Goal: Register for event/course

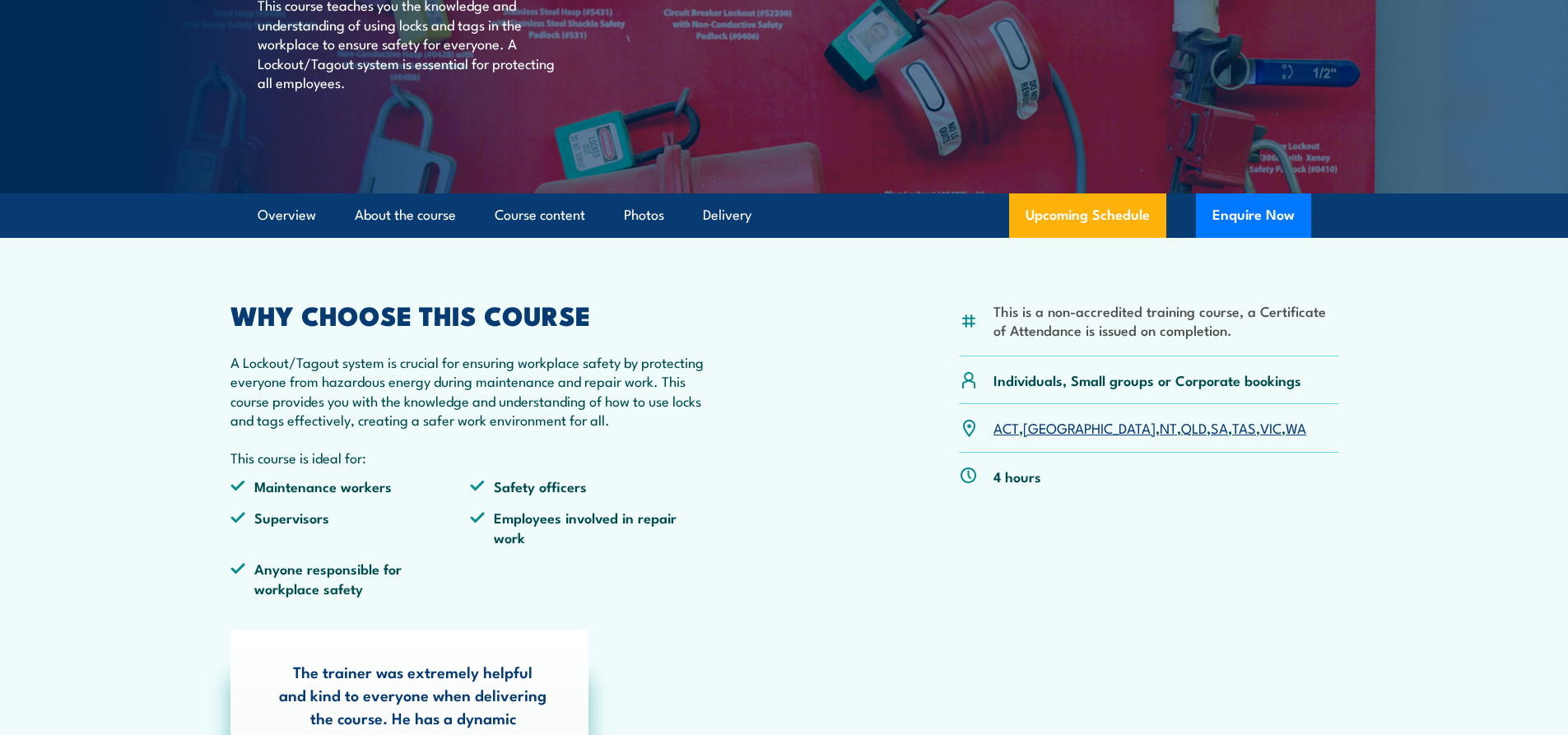
scroll to position [330, 0]
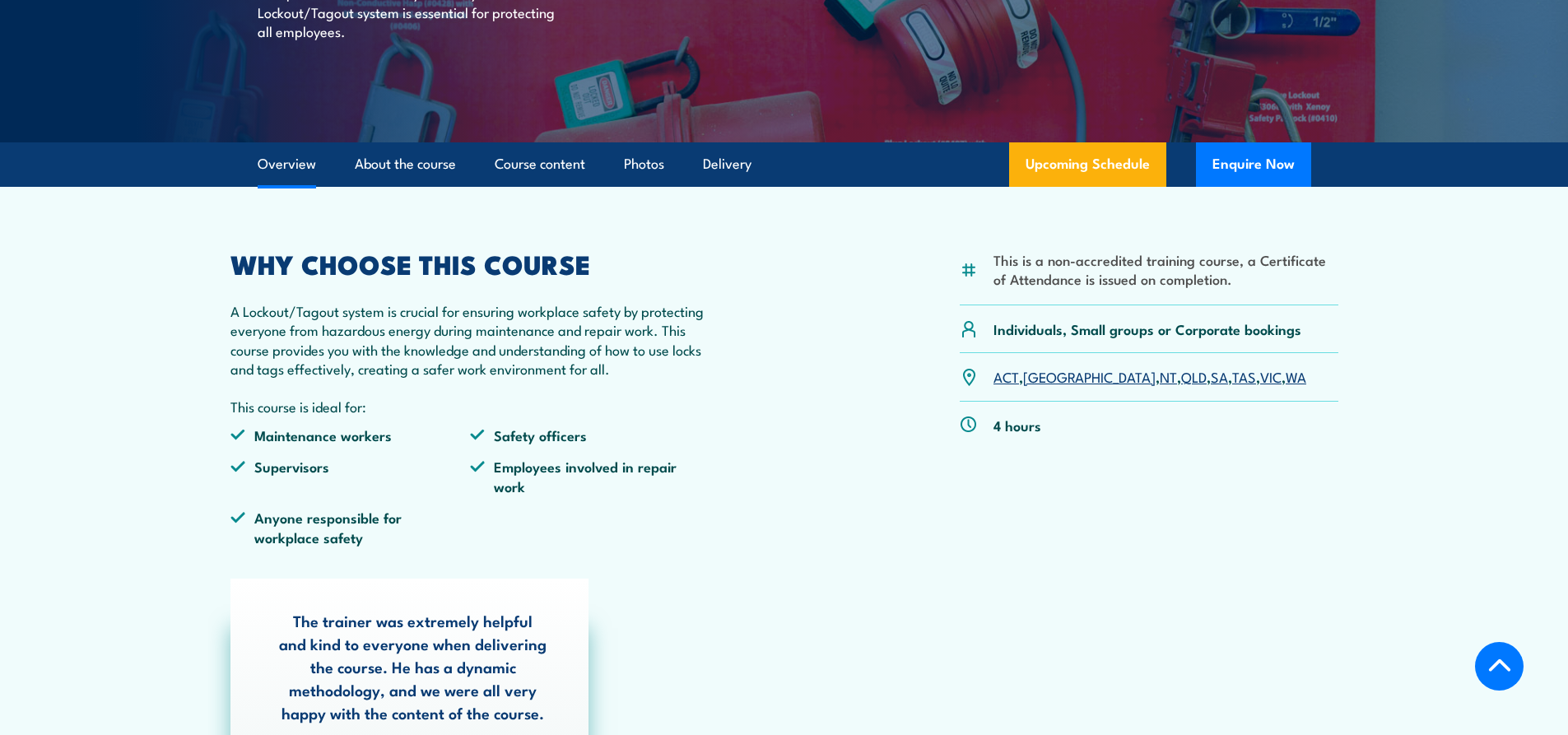
click at [1180, 380] on link "QLD" at bounding box center [1193, 376] width 26 height 20
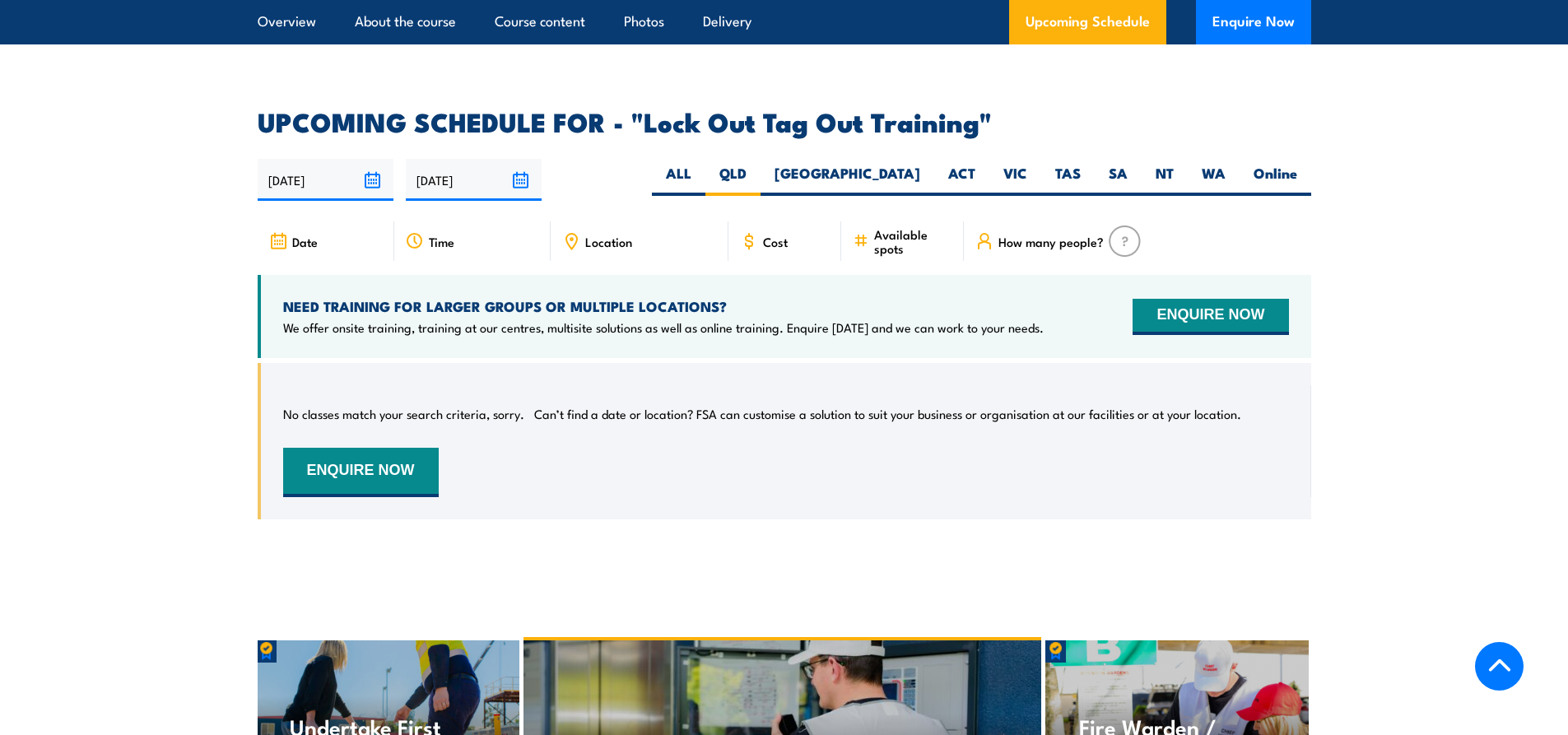
scroll to position [2612, 0]
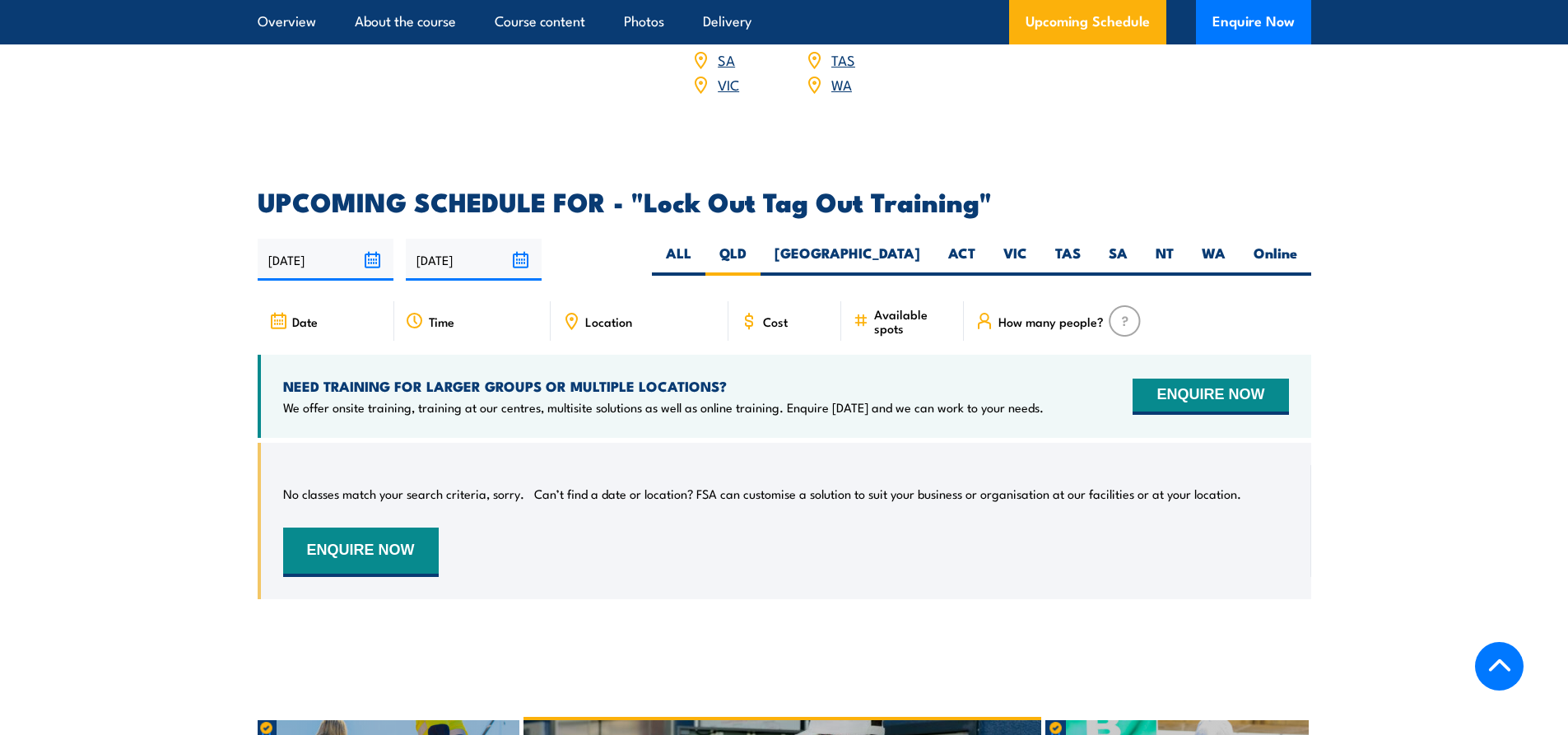
click at [572, 319] on icon at bounding box center [571, 320] width 2 height 2
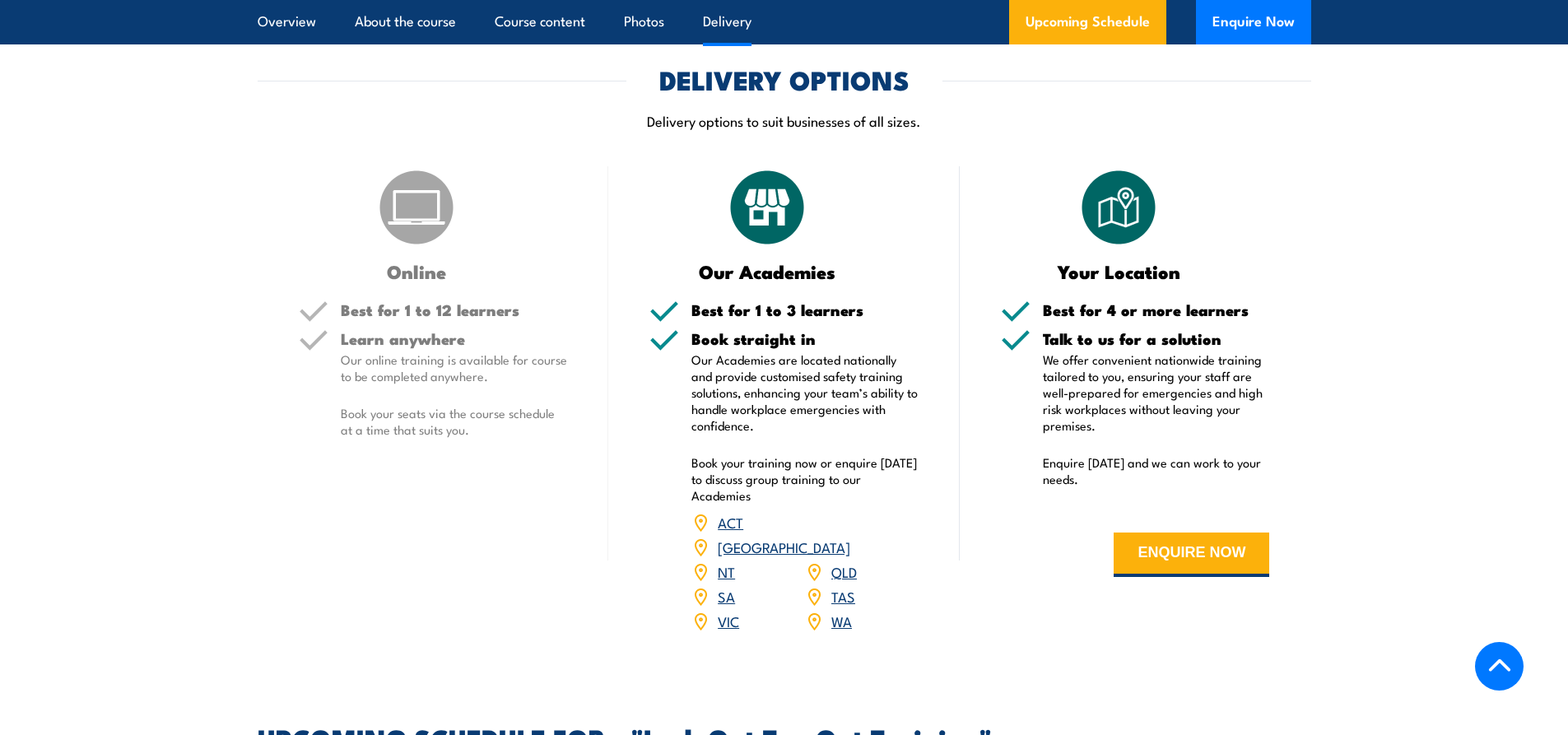
scroll to position [2036, 0]
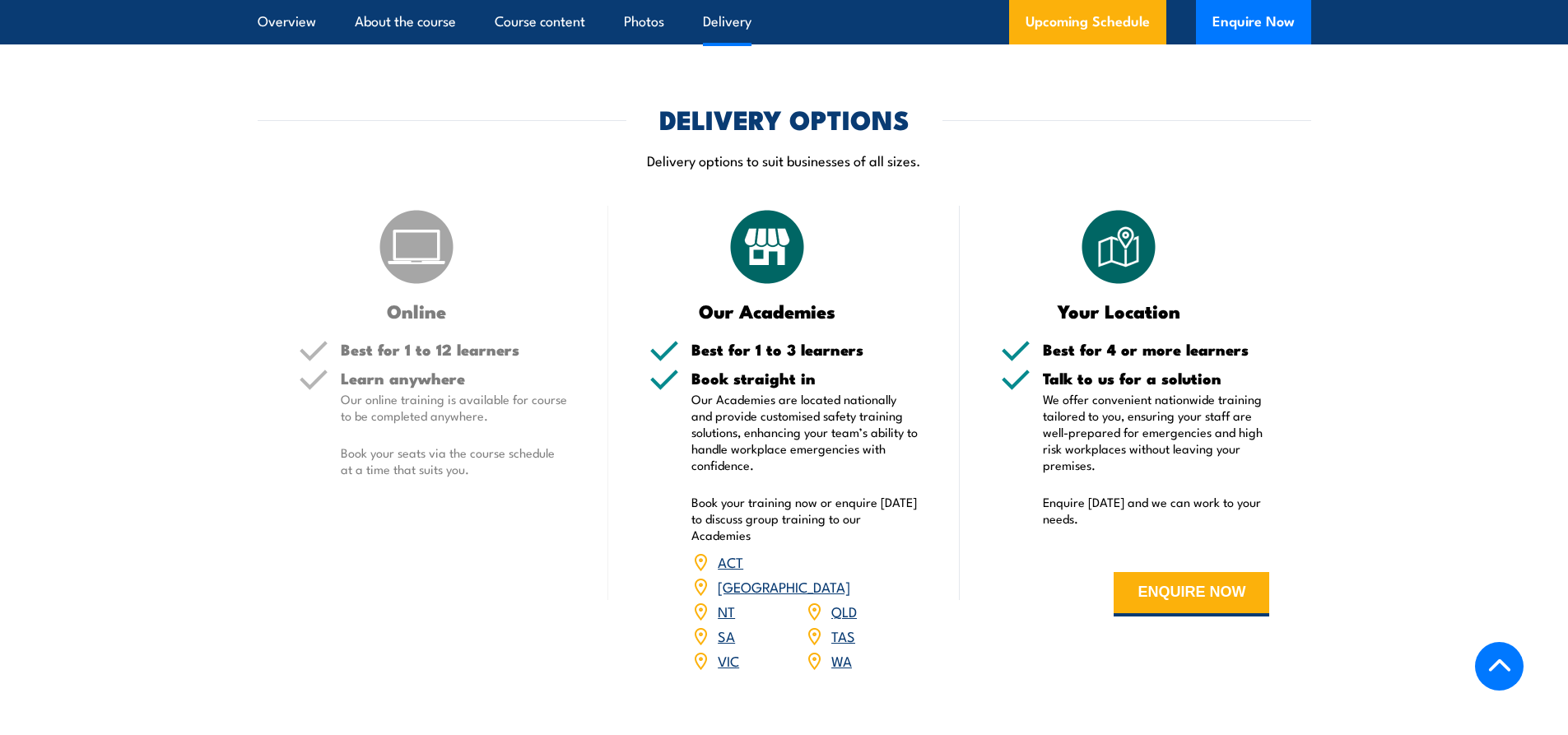
click at [843, 600] on link "QLD" at bounding box center [844, 610] width 26 height 20
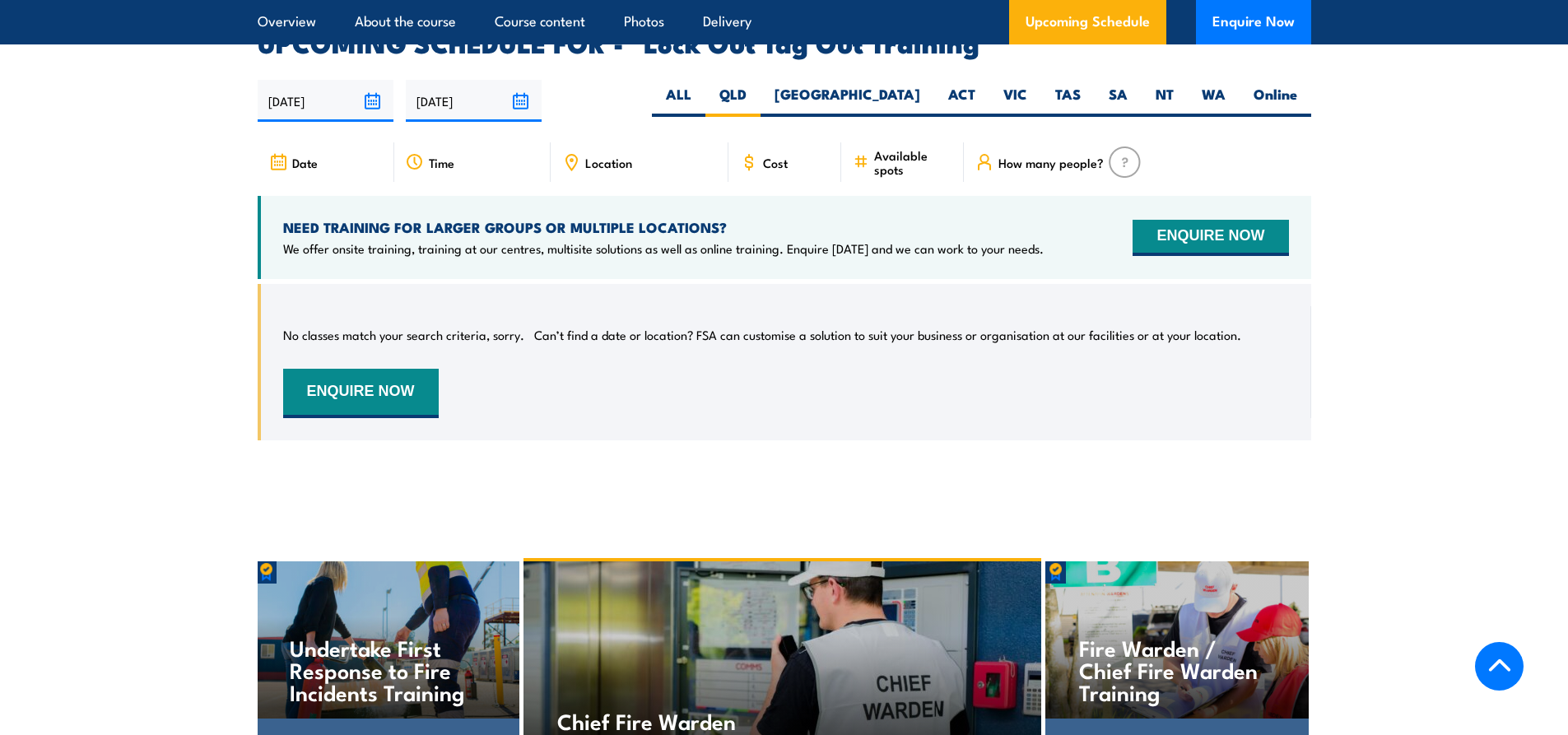
scroll to position [2777, 0]
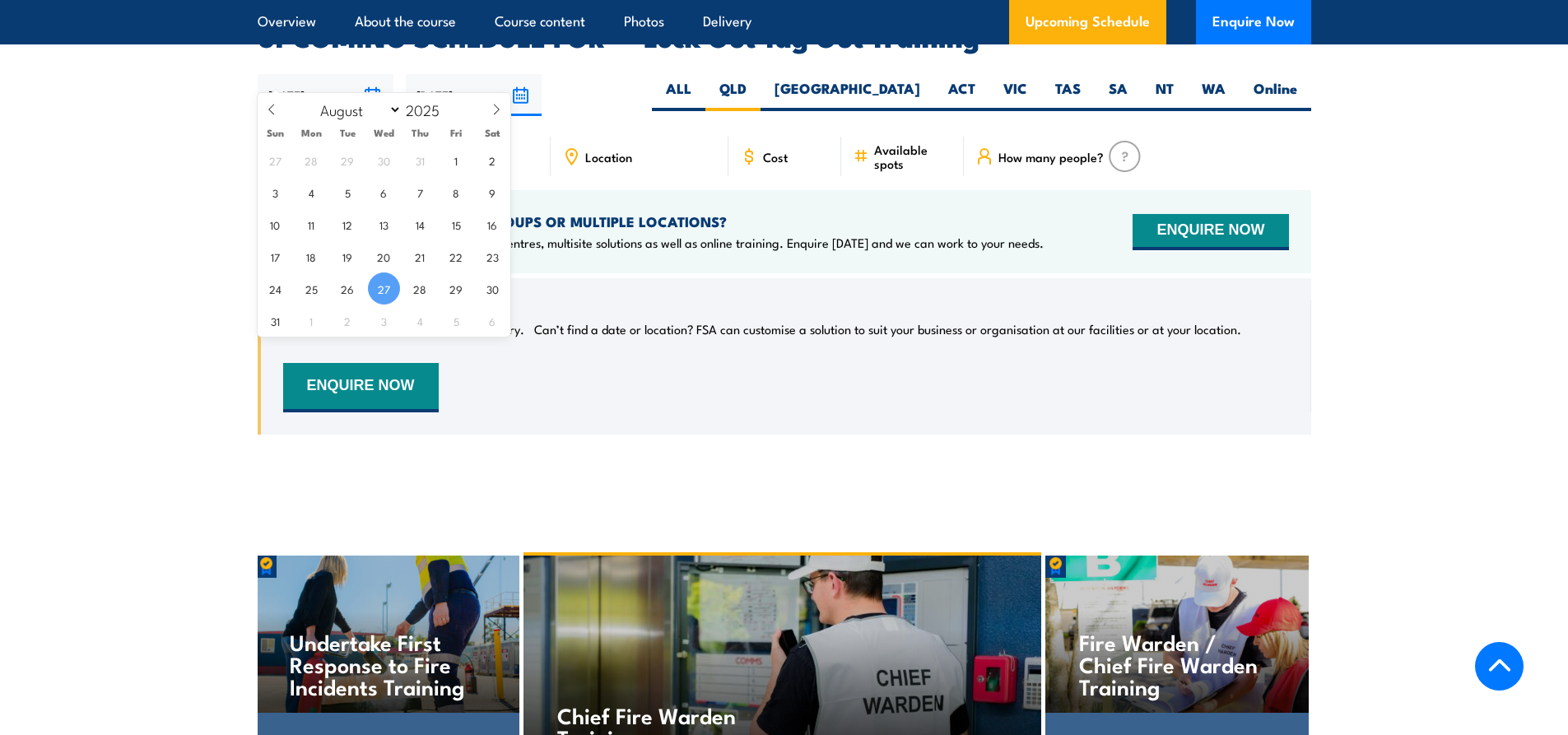
click at [369, 74] on input "[DATE]" at bounding box center [326, 95] width 136 height 42
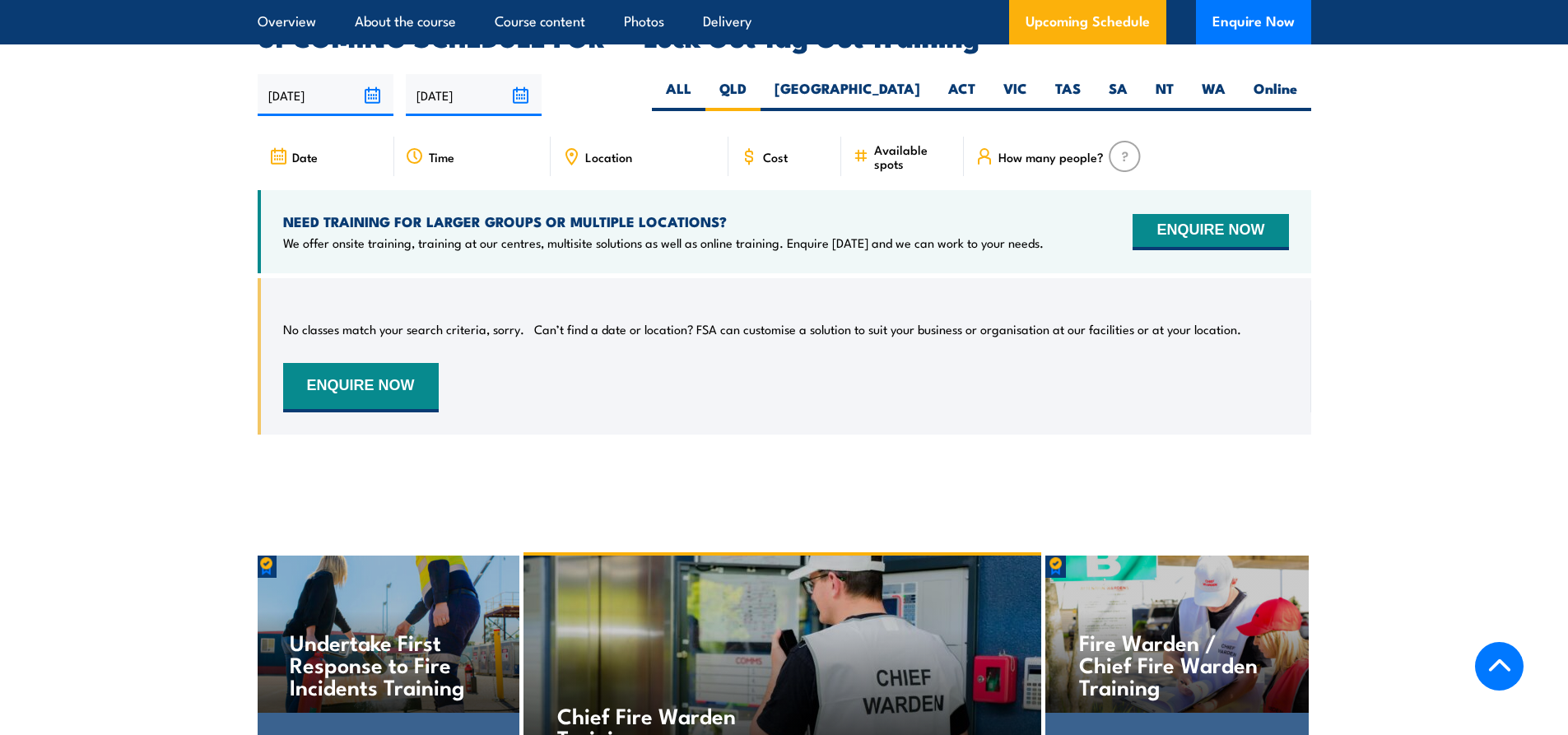
click at [630, 424] on div "No classes match your search criteria, sorry. Can’t find a date or location? FS…" at bounding box center [784, 368] width 1054 height 181
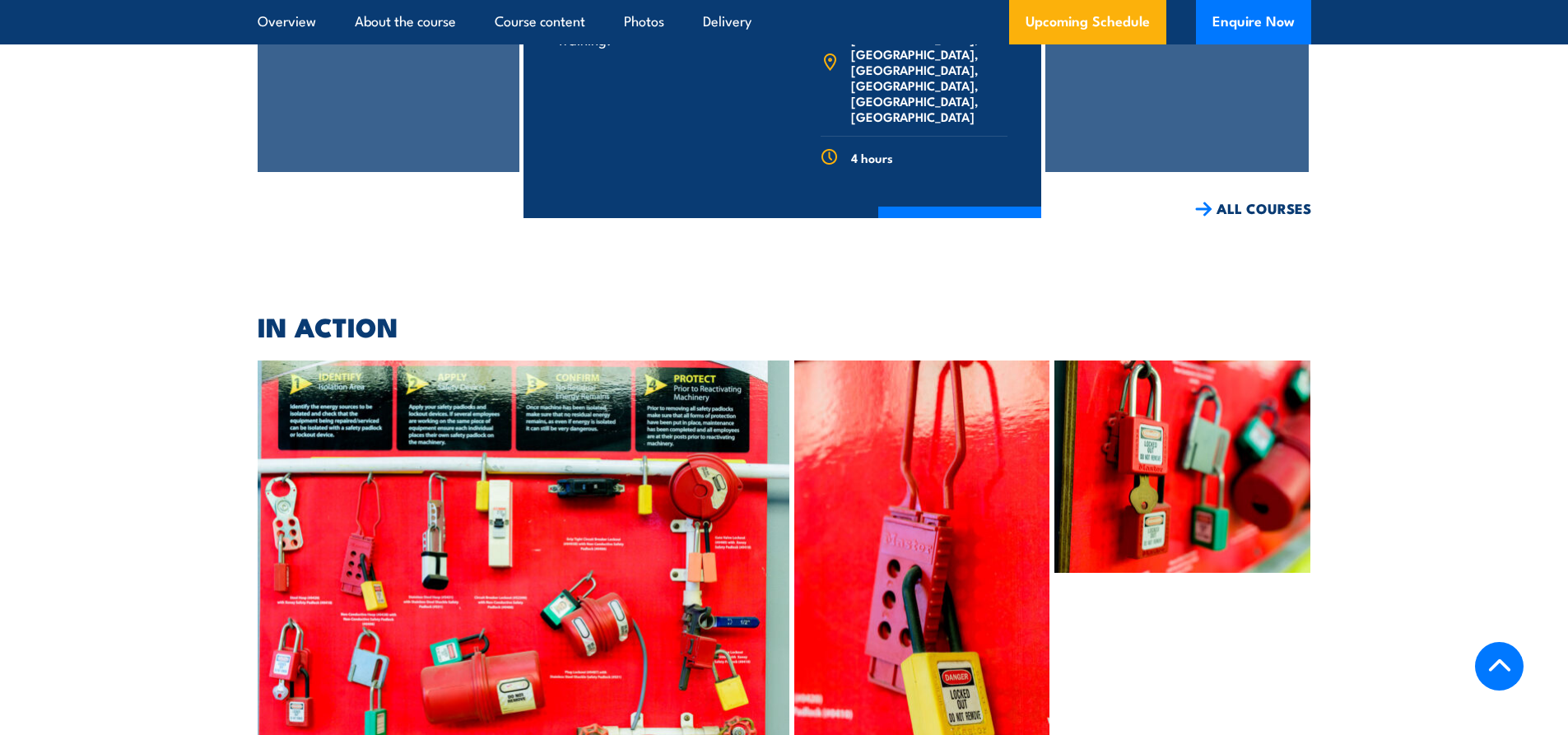
scroll to position [3600, 0]
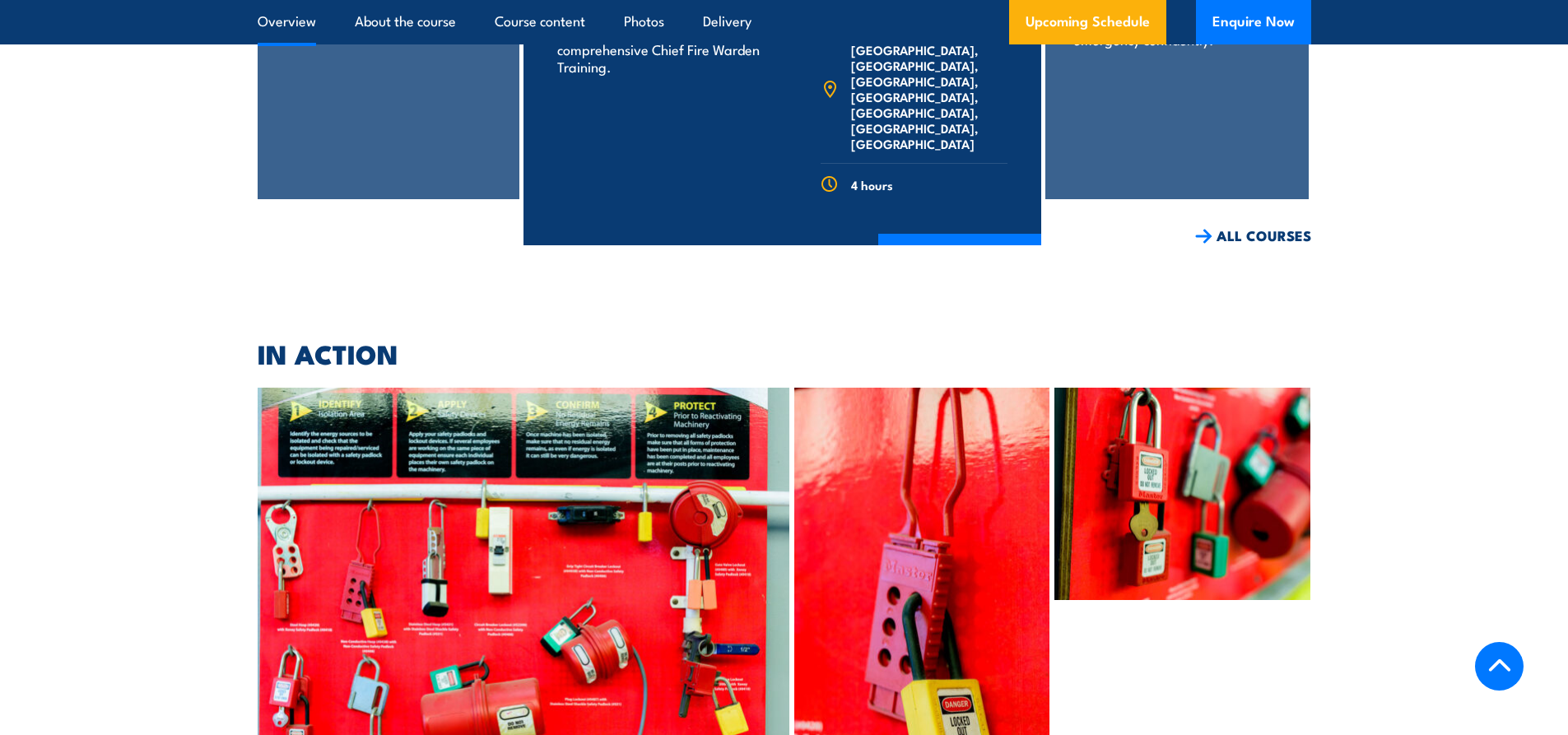
click at [292, 21] on link "Overview" at bounding box center [287, 22] width 58 height 44
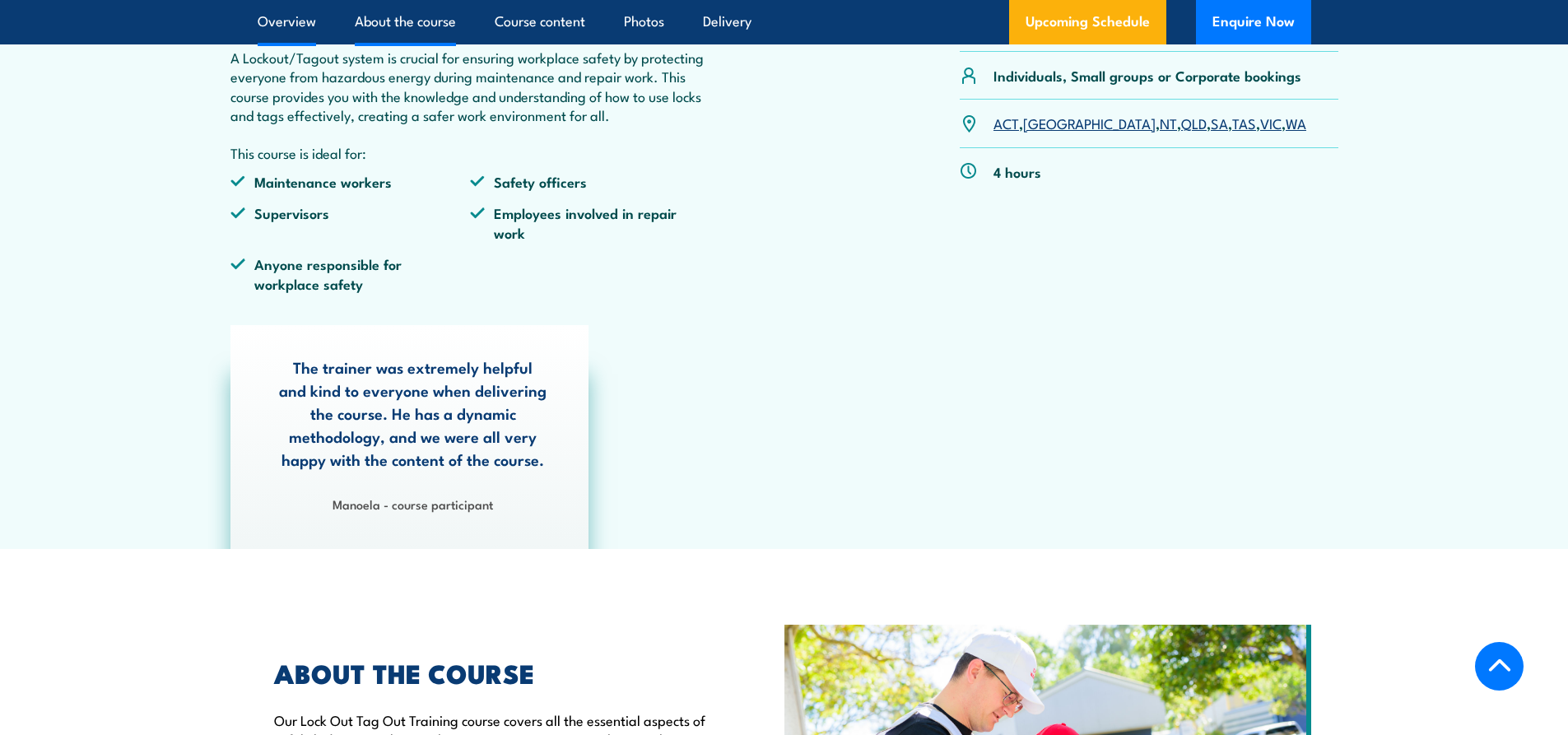
scroll to position [413, 0]
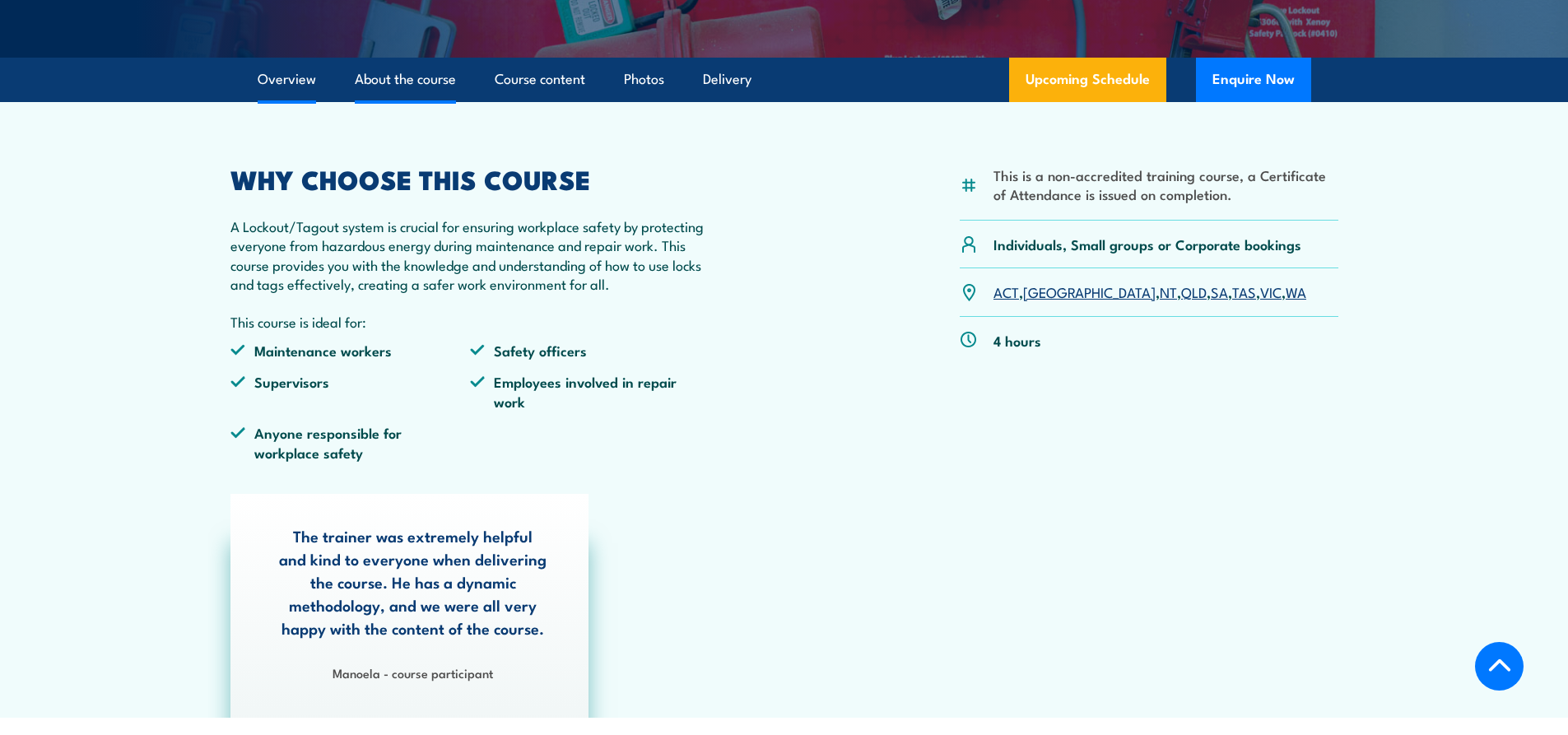
click at [392, 73] on link "About the course" at bounding box center [404, 80] width 101 height 44
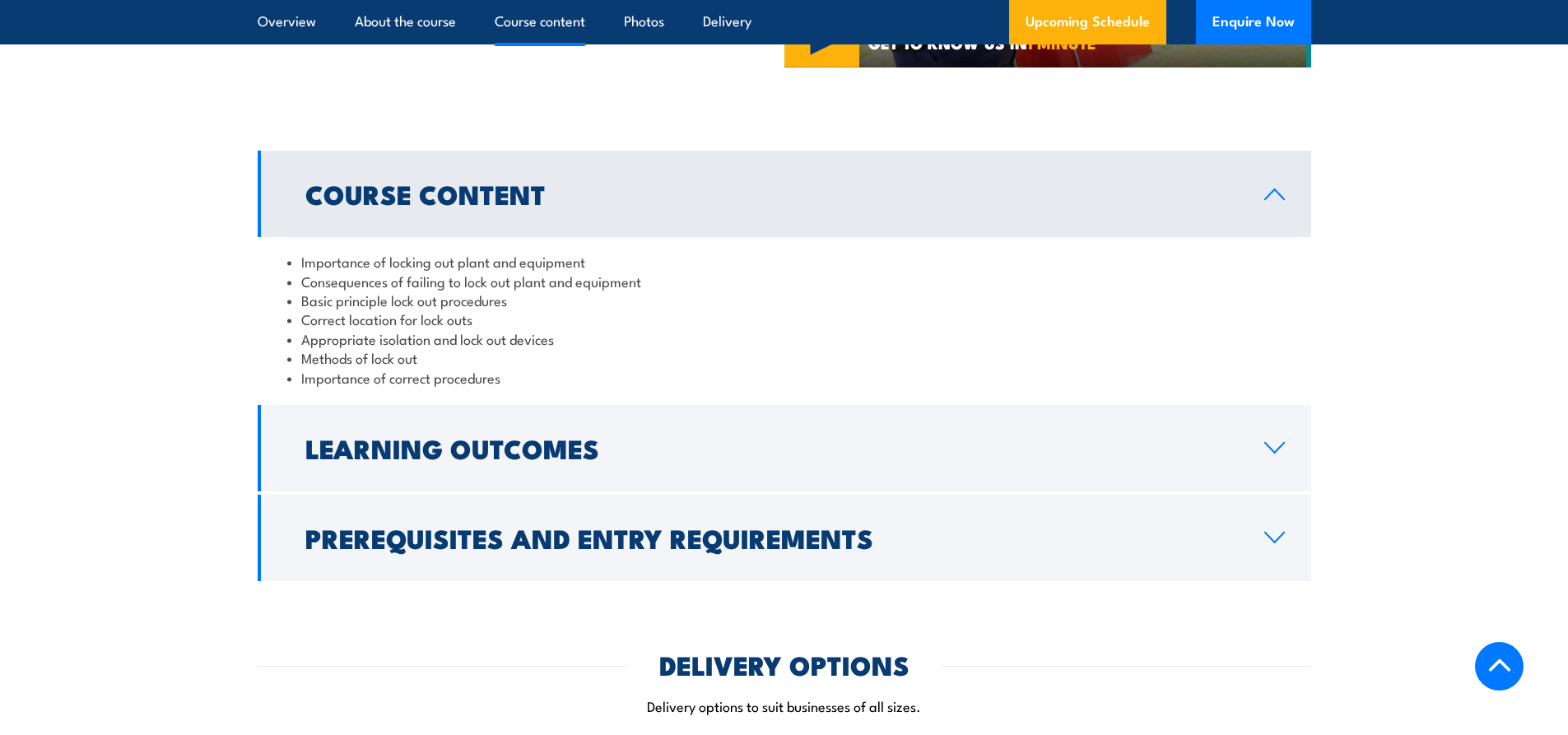
scroll to position [1511, 0]
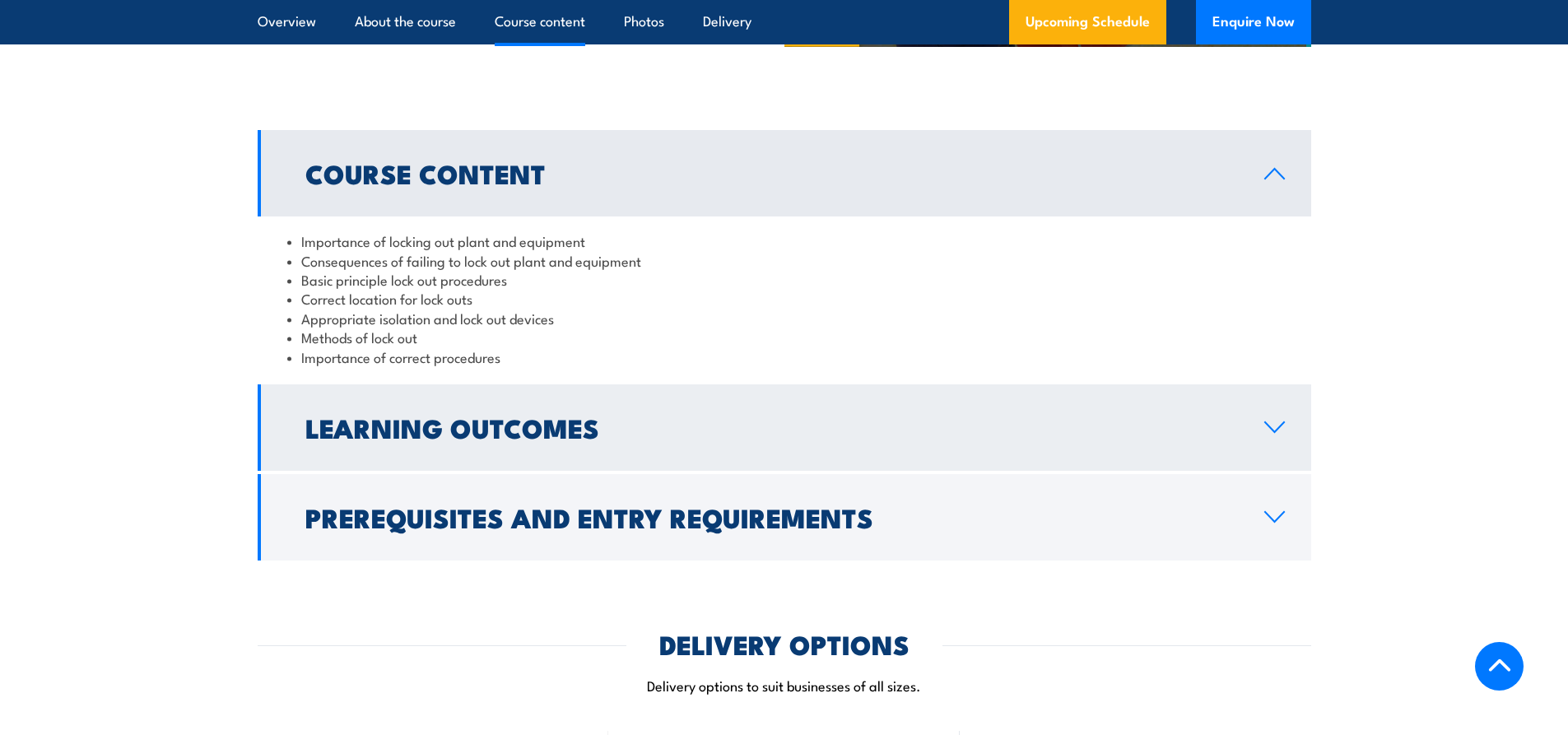
click at [1281, 427] on icon at bounding box center [1274, 426] width 22 height 13
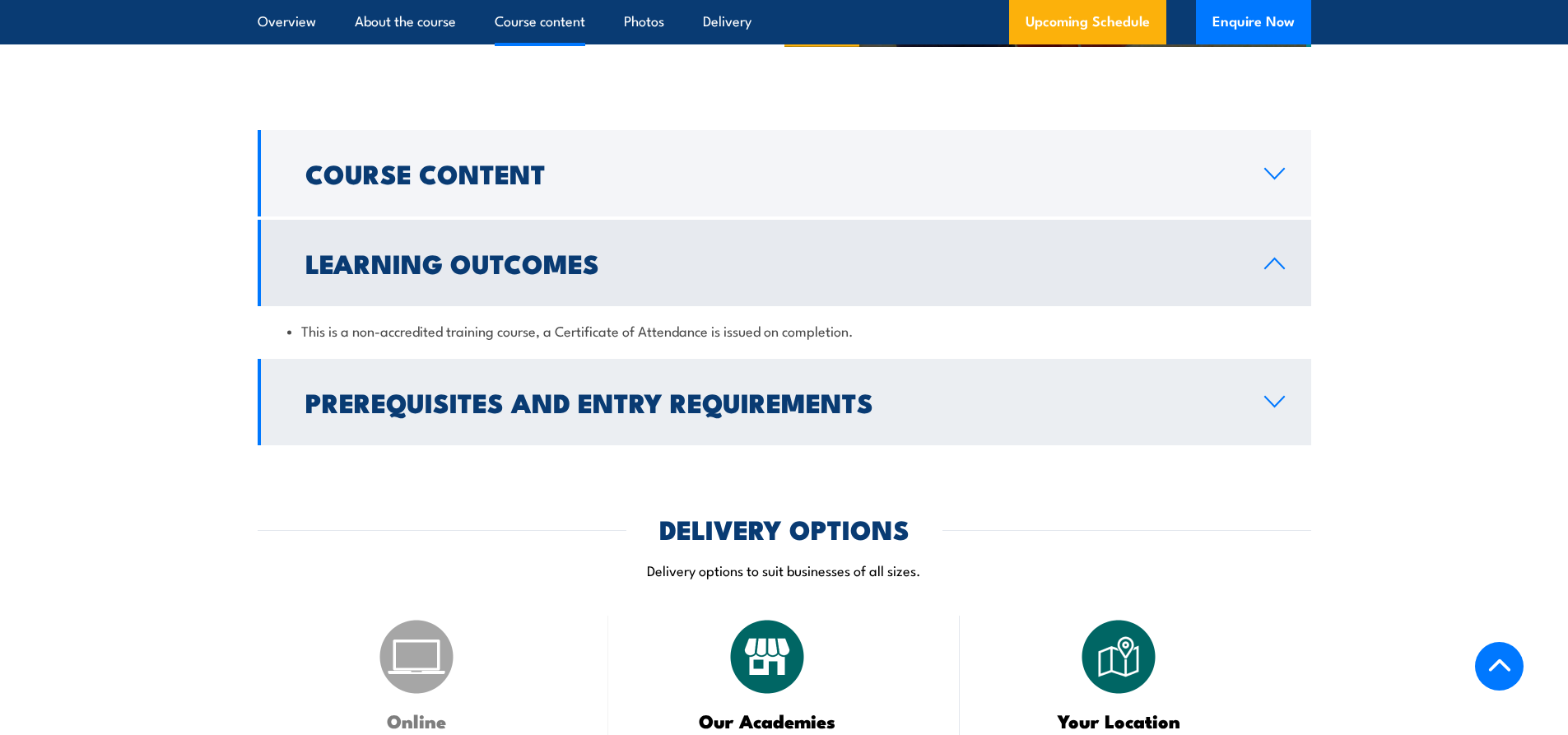
click at [1273, 404] on icon at bounding box center [1274, 400] width 22 height 13
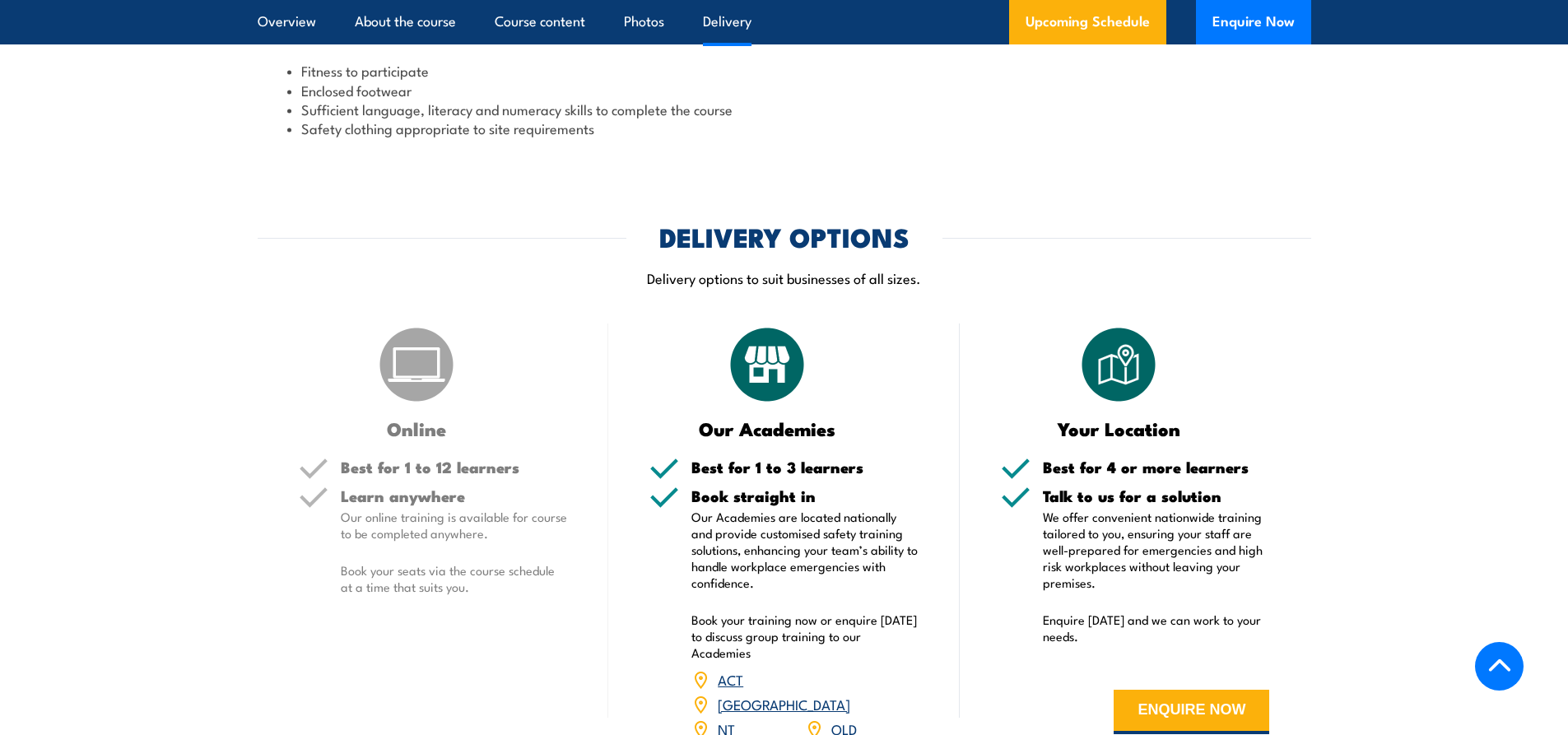
scroll to position [2005, 0]
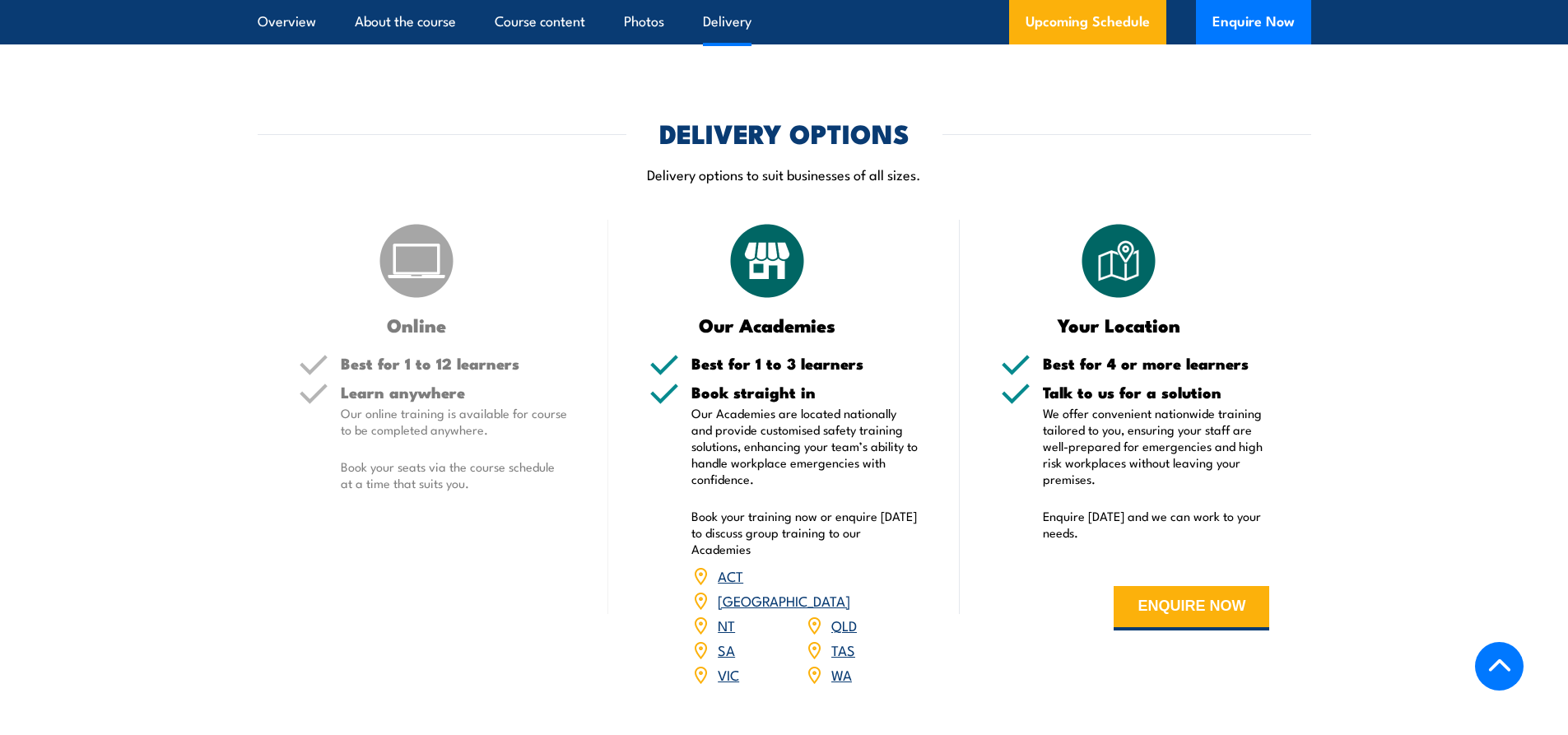
click at [850, 614] on link "QLD" at bounding box center [844, 624] width 26 height 20
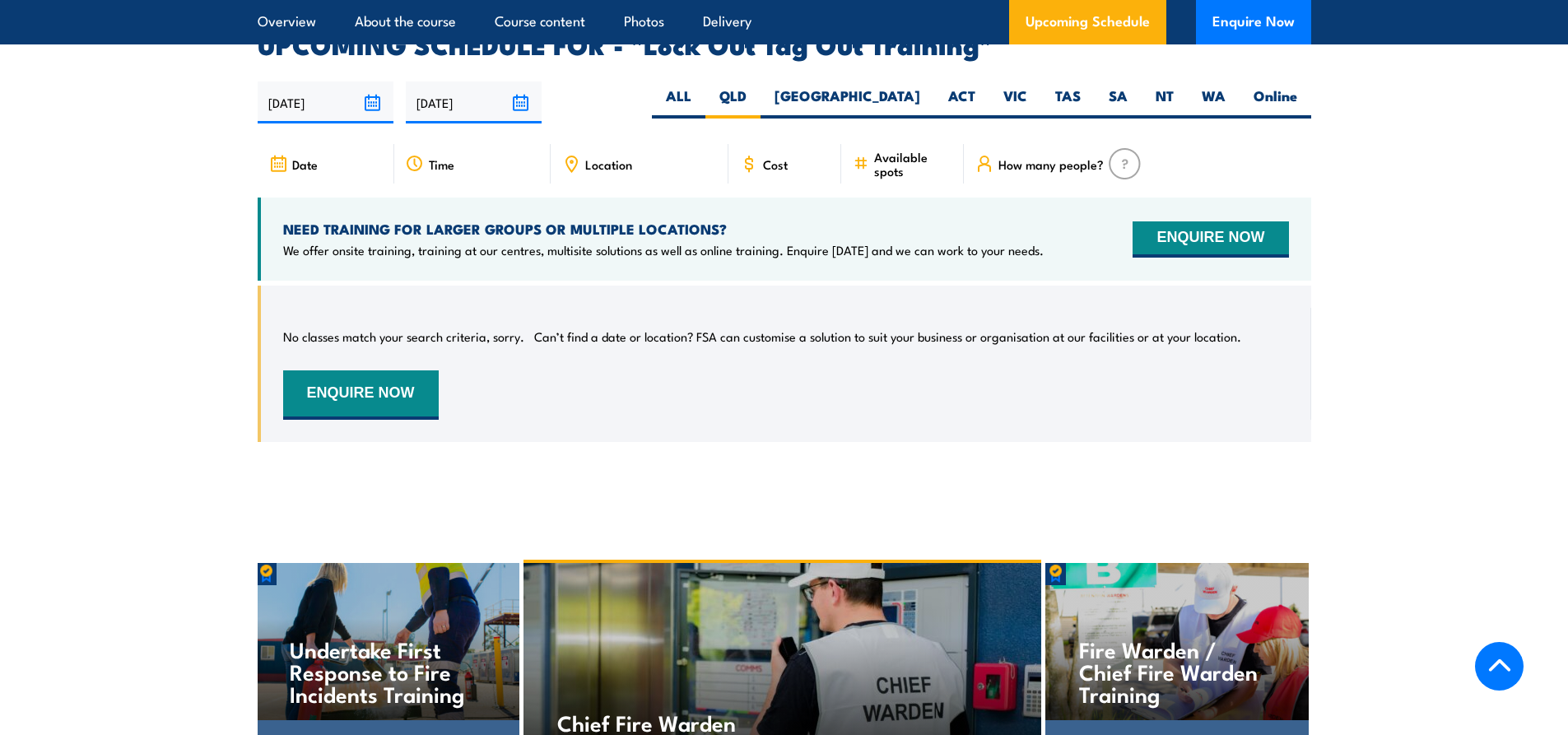
scroll to position [2759, 0]
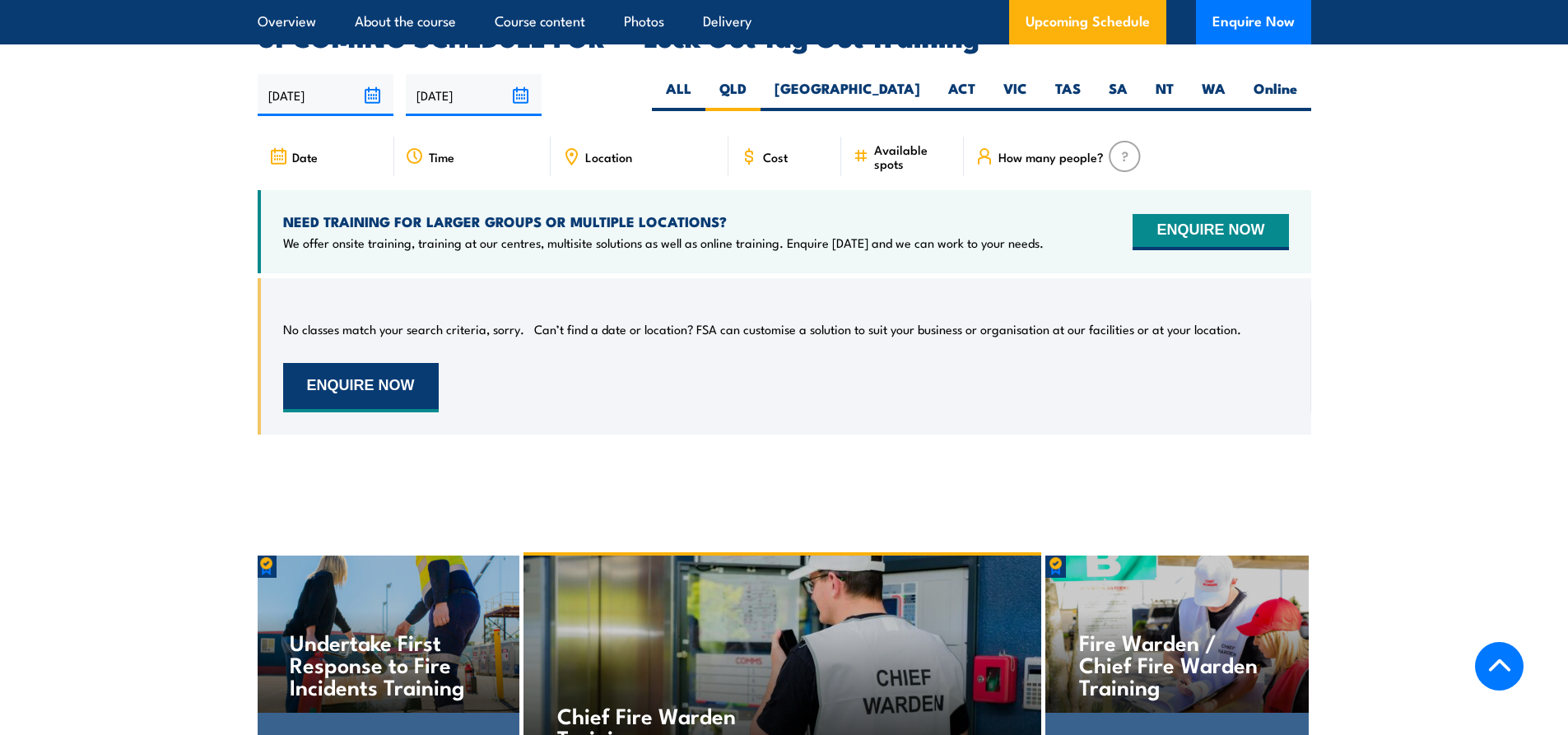
click at [376, 371] on button "ENQUIRE NOW" at bounding box center [361, 386] width 156 height 49
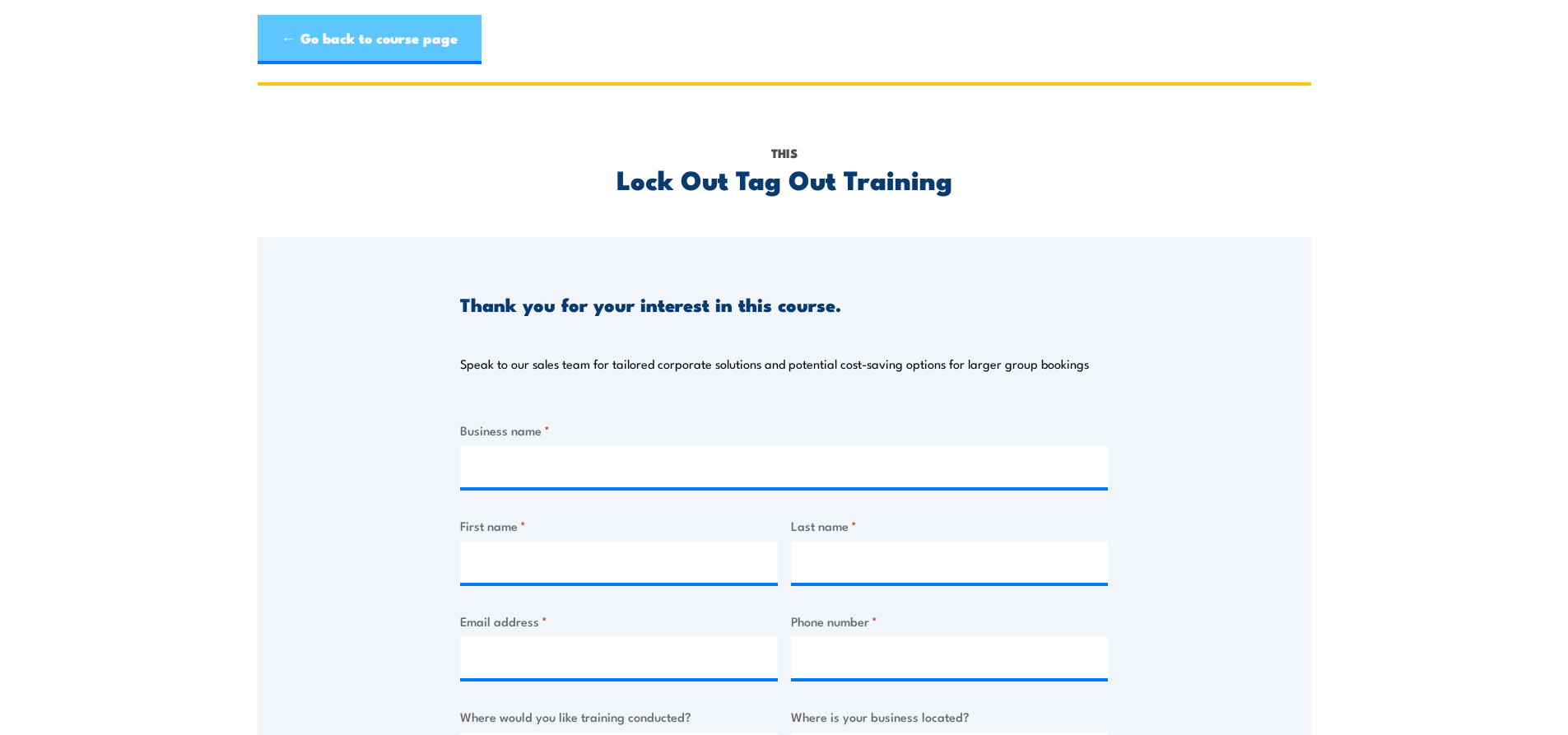
click at [318, 32] on link "← Go back to course page" at bounding box center [370, 39] width 224 height 49
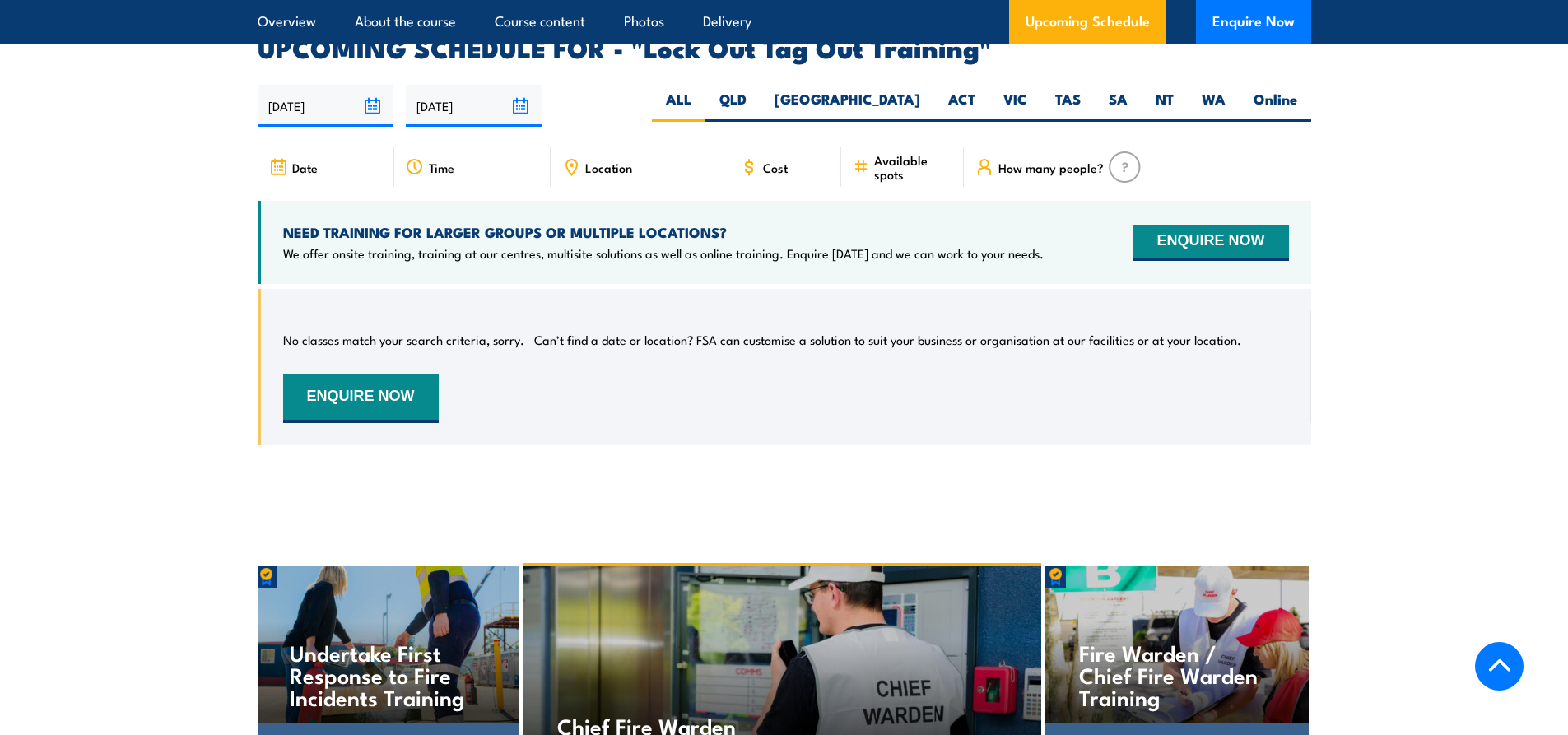
scroll to position [2777, 0]
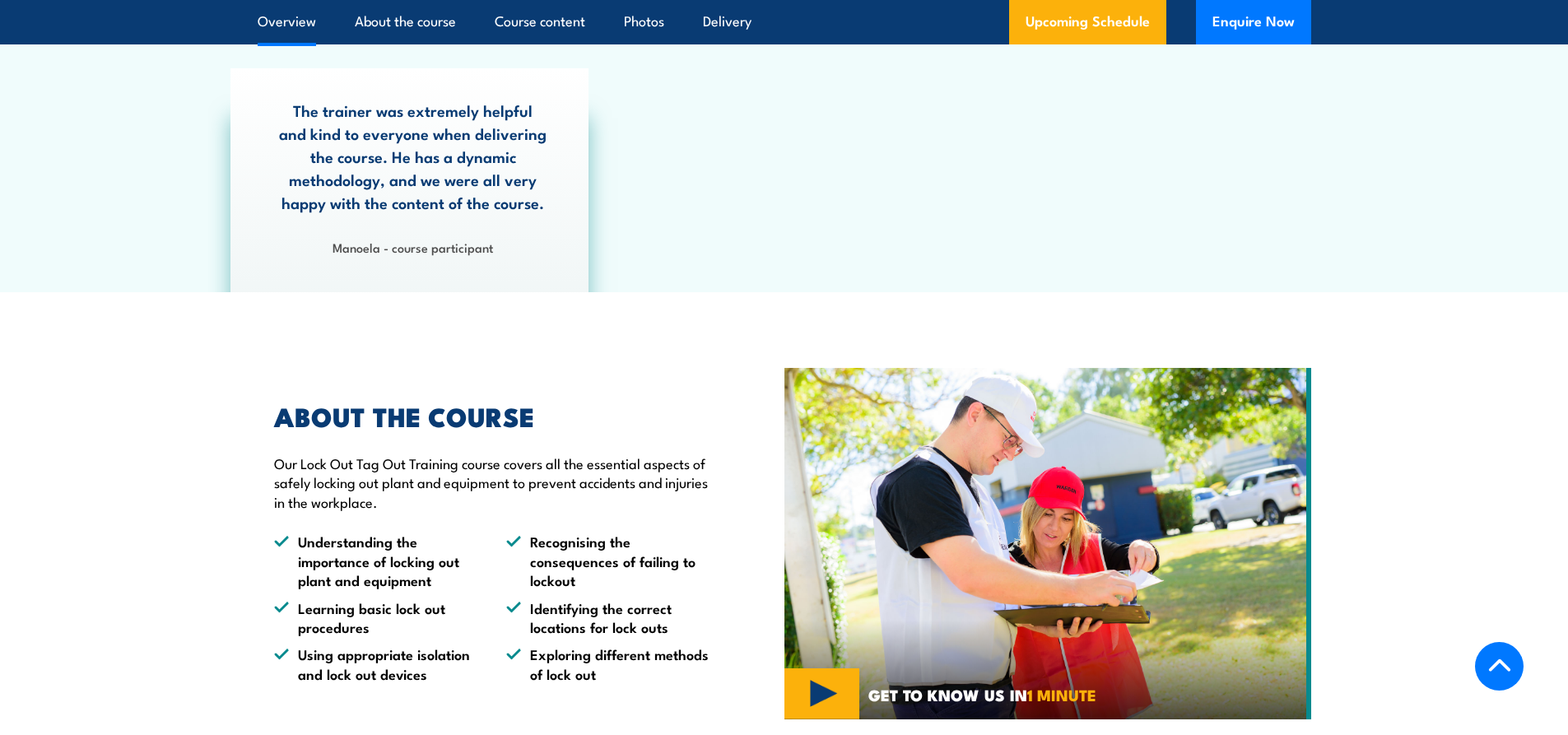
scroll to position [491, 0]
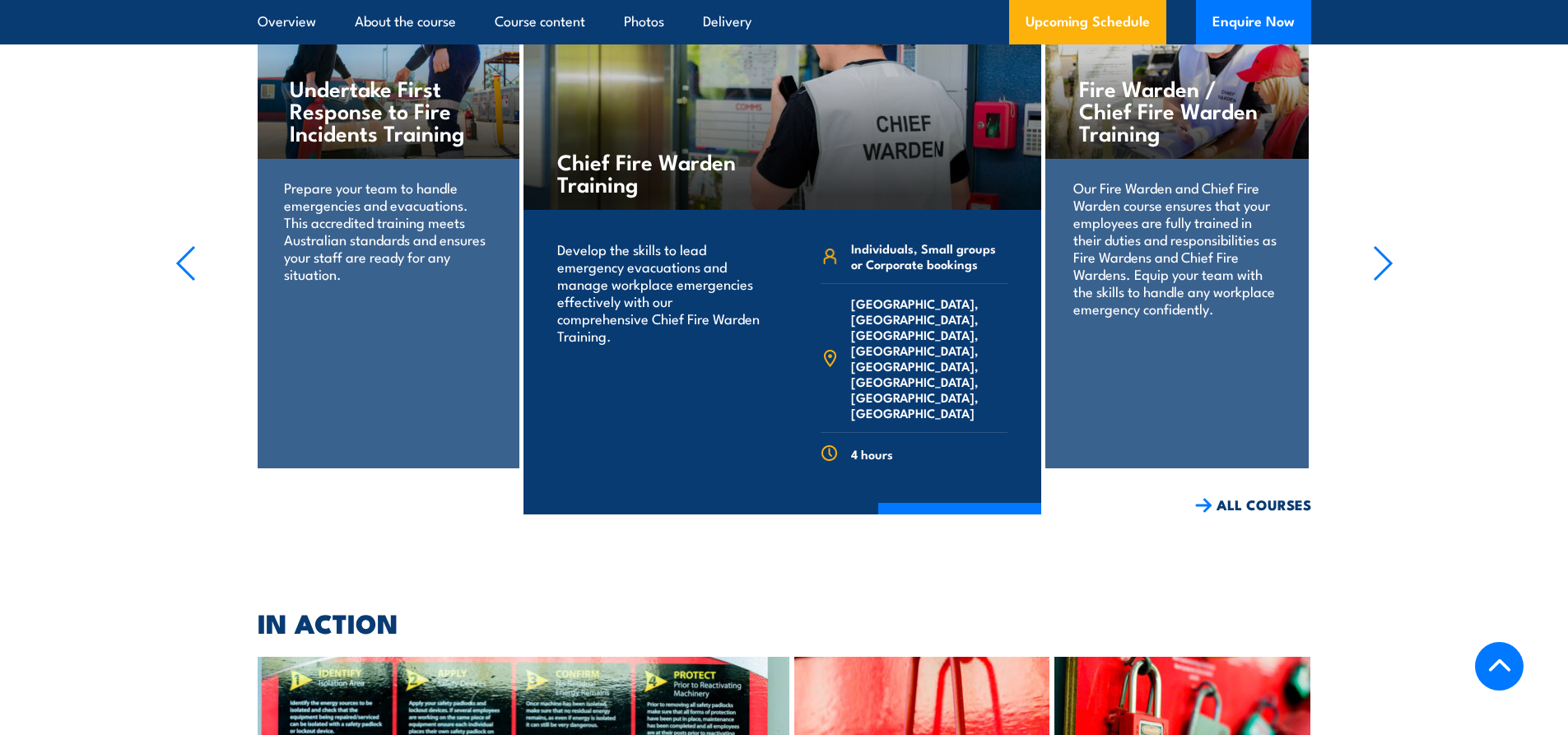
scroll to position [3495, 0]
